Goal: Complete application form: Complete application form

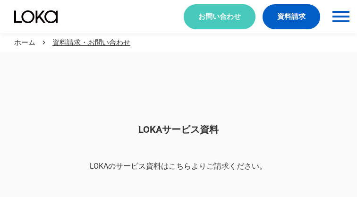
scroll to position [794, 0]
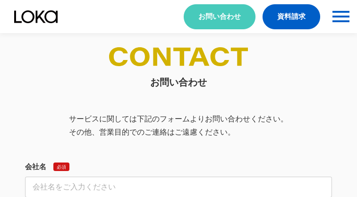
select select "その他"
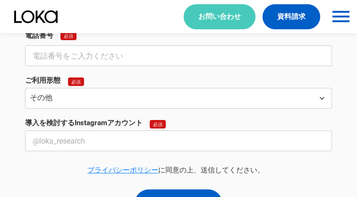
select select "その他"
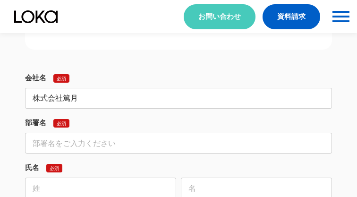
type input "株式会社篤月"
type input "営業部"
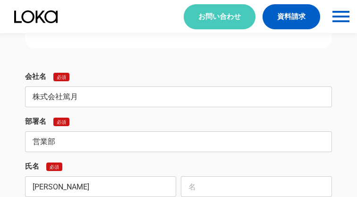
type input "[PERSON_NAME]"
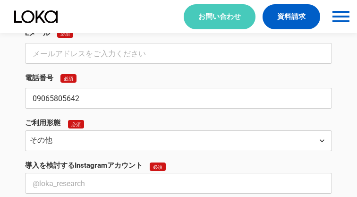
type input "09065805642"
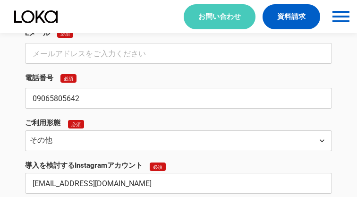
type input "[EMAIL_ADDRESS][DOMAIN_NAME]"
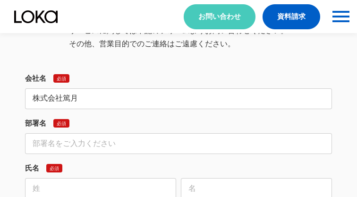
type input "株式会社篤月"
type input "営業部"
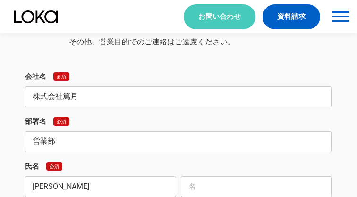
type input "[PERSON_NAME]"
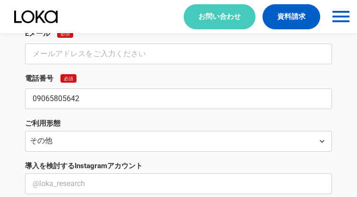
type input "09065805642"
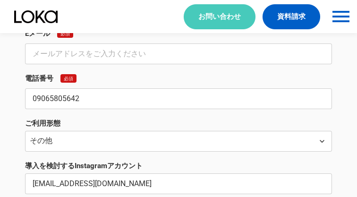
type input "[EMAIL_ADDRESS][DOMAIN_NAME]"
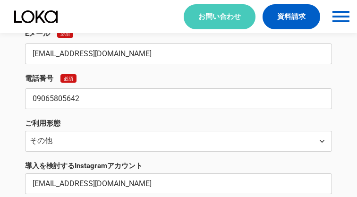
type input "[EMAIL_ADDRESS][DOMAIN_NAME]"
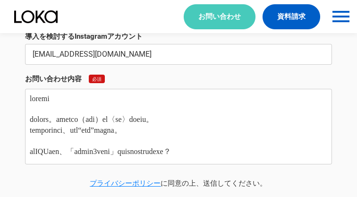
type textarea "loremi dolors。ametco（adi）el〈se〉doeiu。 temporinci、utl“etd”magna。 alIQUaen、「admin…"
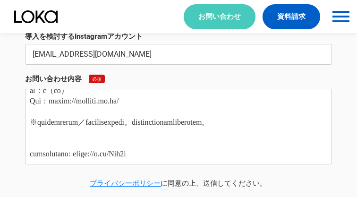
scroll to position [0, 0]
